Goal: Find specific page/section: Find specific page/section

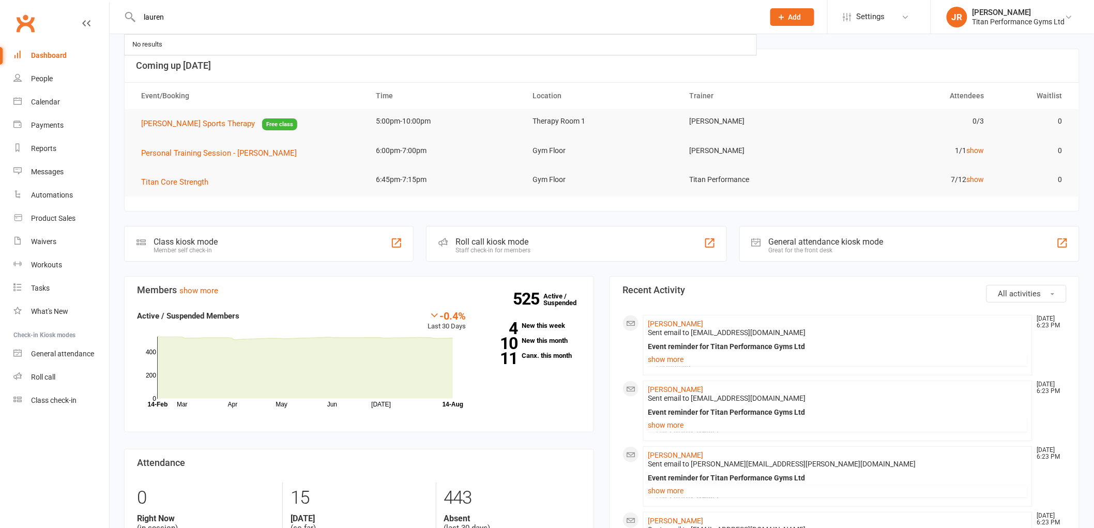
click at [169, 18] on input "lauren" at bounding box center [447, 17] width 620 height 14
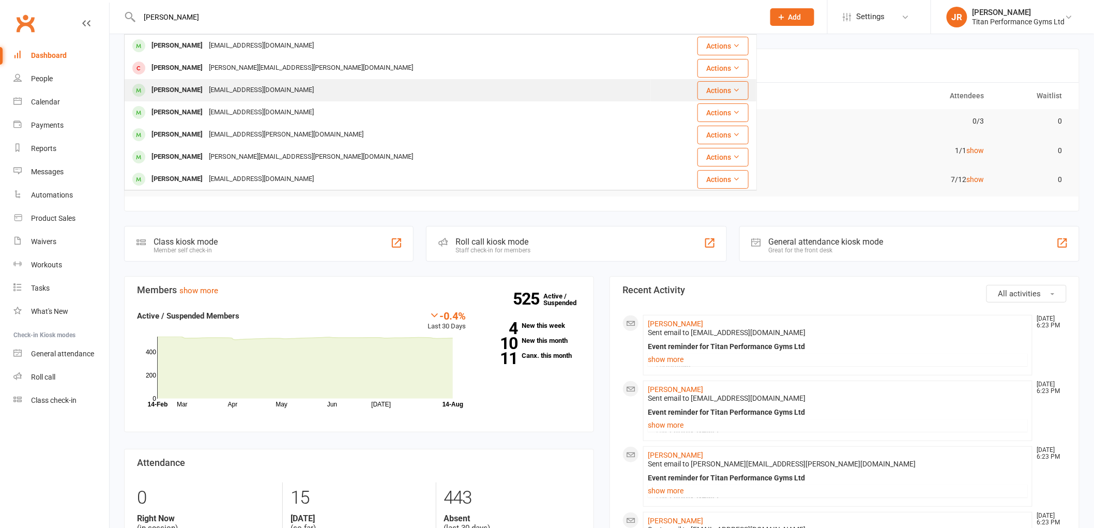
type input "[PERSON_NAME]"
click at [214, 89] on div "[EMAIL_ADDRESS][DOMAIN_NAME]" at bounding box center [261, 90] width 111 height 15
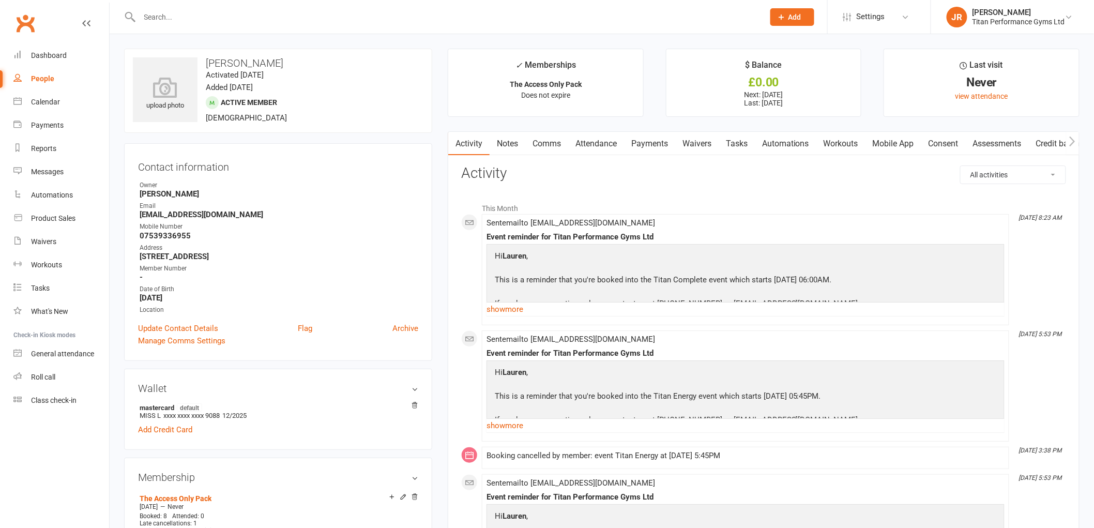
click at [660, 146] on link "Payments" at bounding box center [649, 144] width 51 height 24
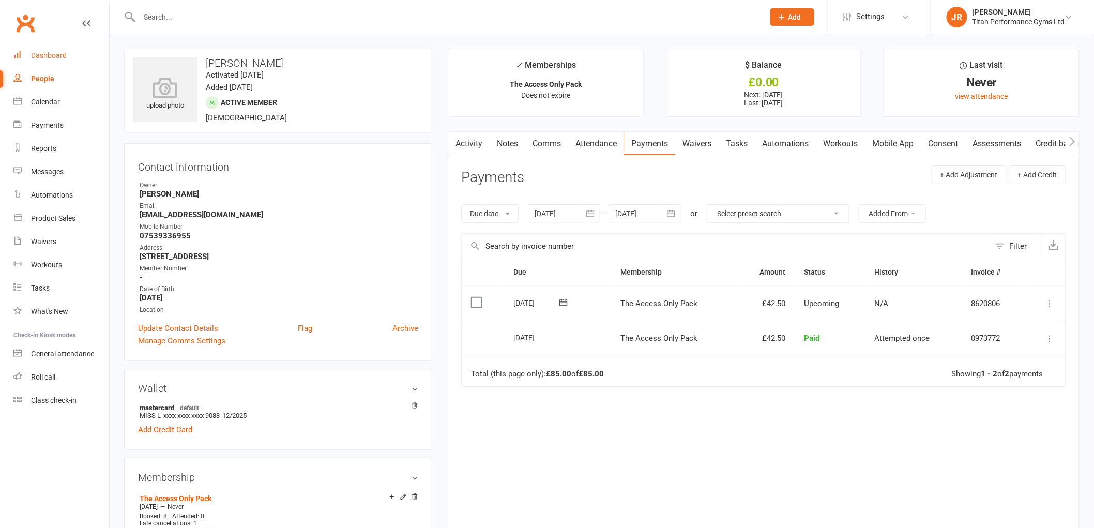
click at [52, 55] on div "Dashboard" at bounding box center [49, 55] width 36 height 8
